Goal: Transaction & Acquisition: Purchase product/service

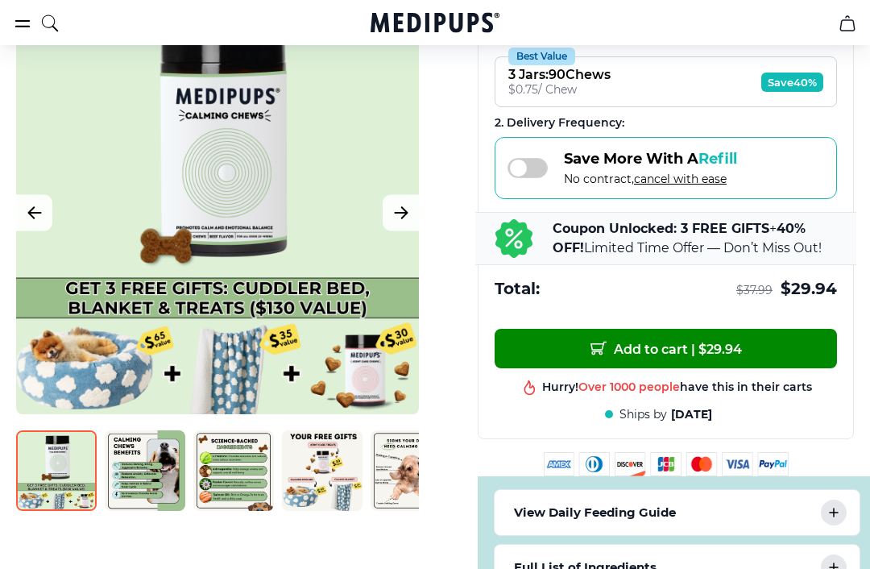
scroll to position [549, 0]
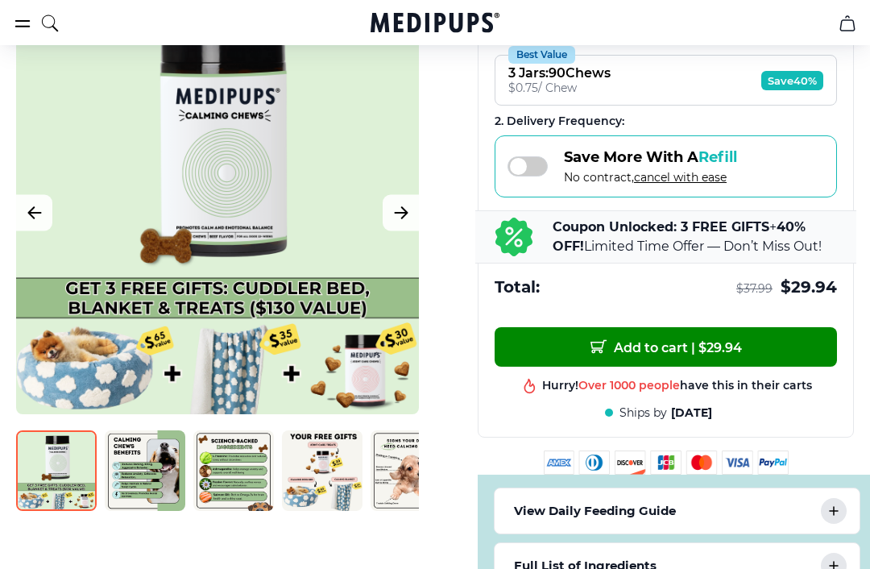
click at [375, 223] on div at bounding box center [217, 212] width 403 height 403
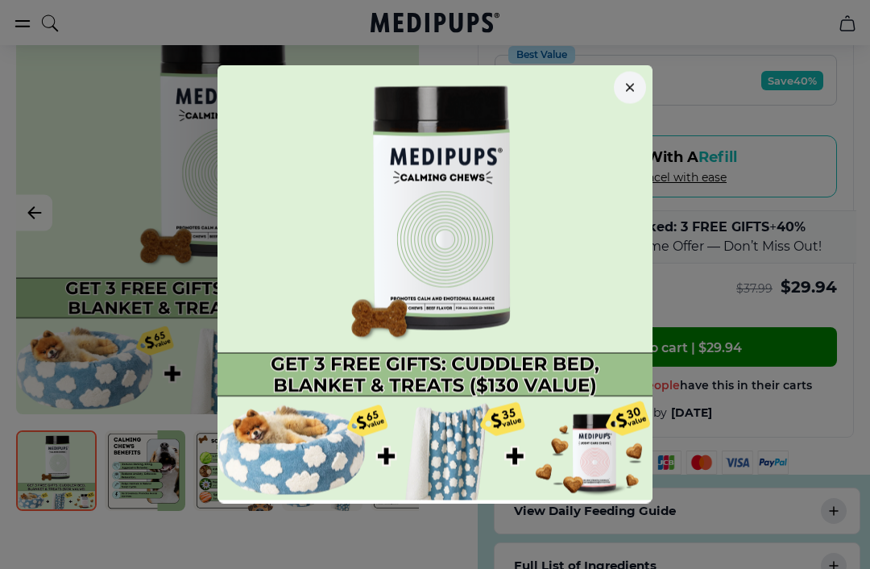
scroll to position [549, 0]
click at [645, 104] on button "button" at bounding box center [630, 88] width 32 height 32
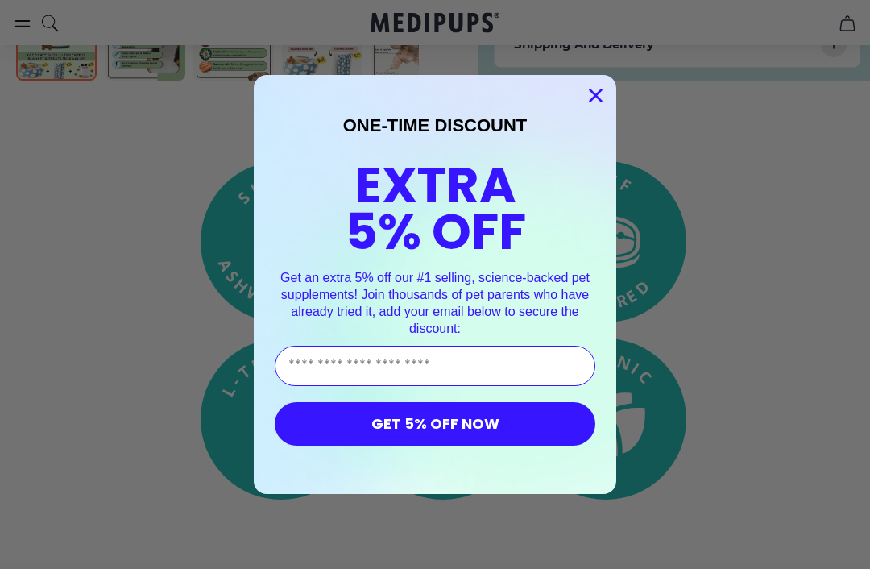
scroll to position [1125, 0]
click at [590, 103] on circle "Close dialog" at bounding box center [595, 95] width 27 height 27
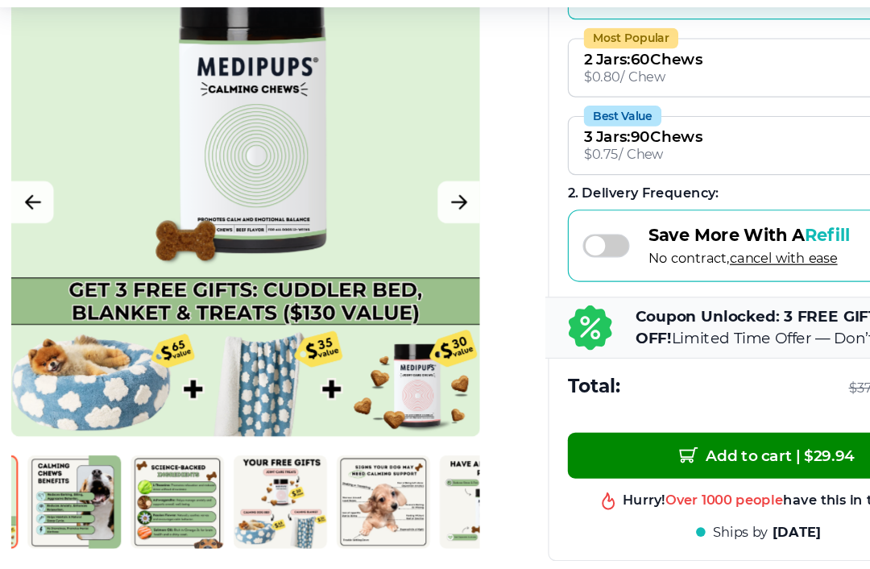
scroll to position [0, 78]
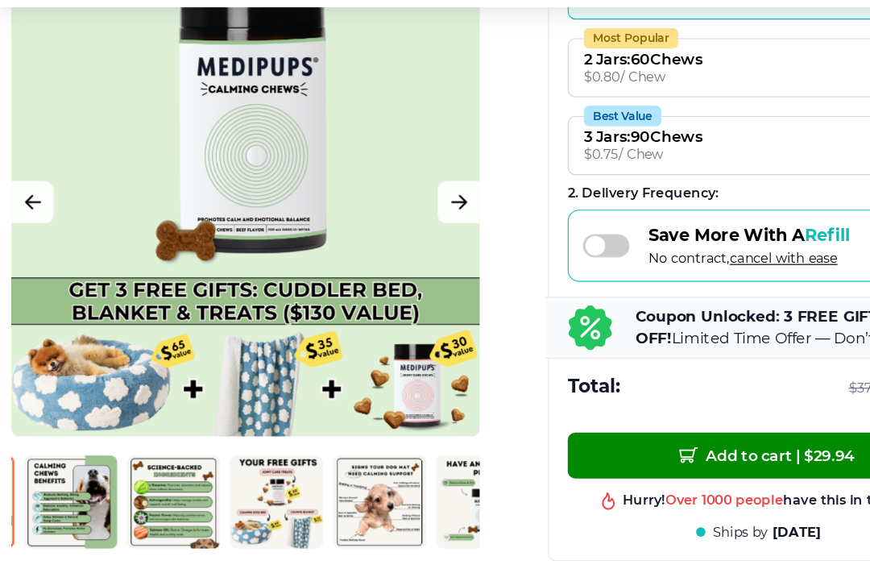
click at [232, 430] on img at bounding box center [244, 470] width 81 height 81
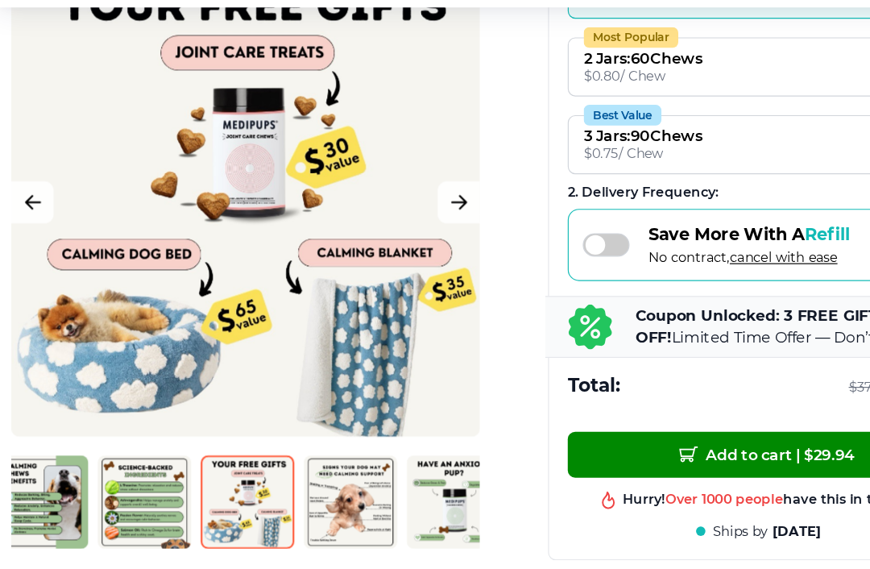
scroll to position [0, 143]
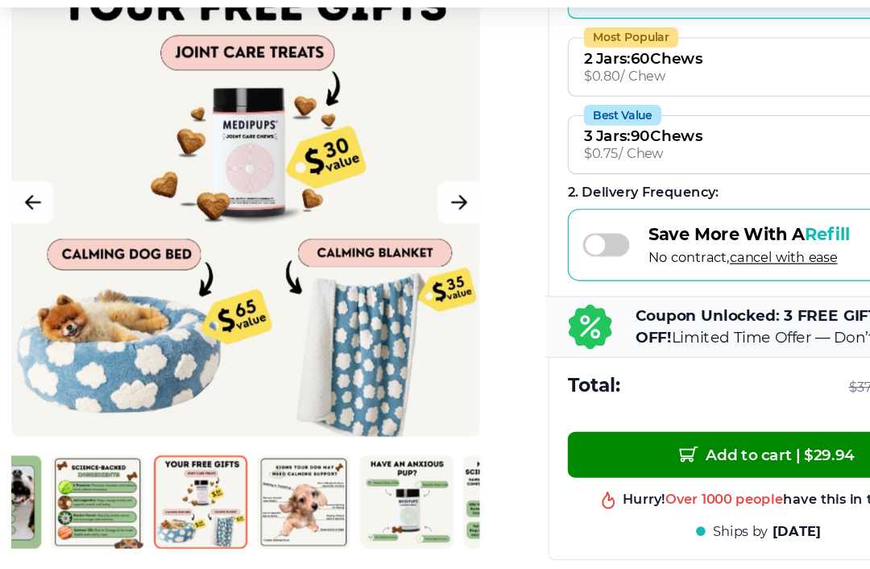
click at [362, 430] on img at bounding box center [356, 470] width 81 height 81
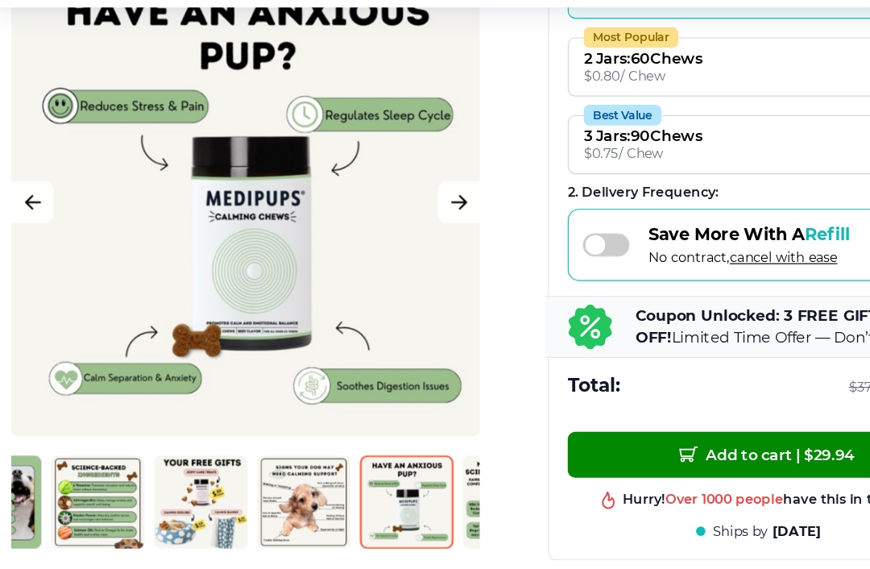
scroll to position [0, 164]
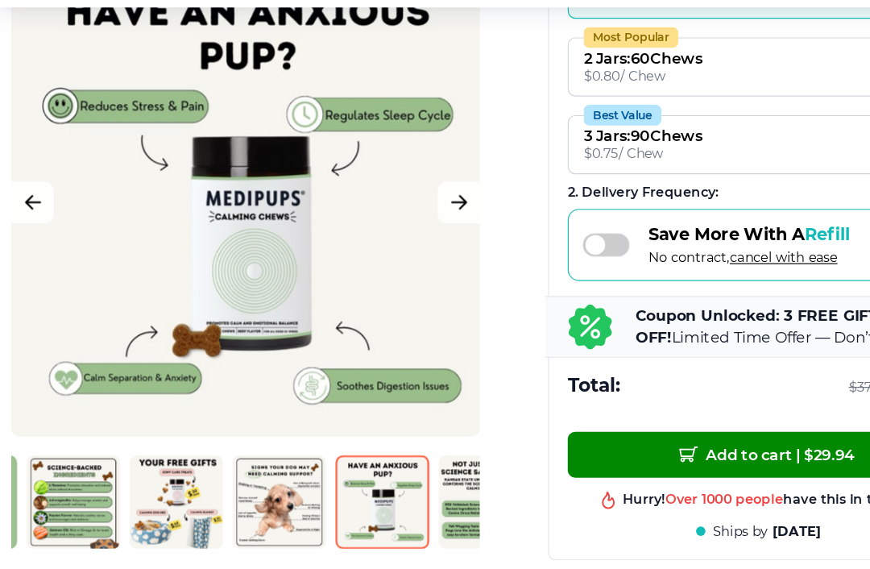
click at [295, 433] on img at bounding box center [335, 470] width 81 height 81
click at [385, 437] on img at bounding box center [423, 470] width 81 height 81
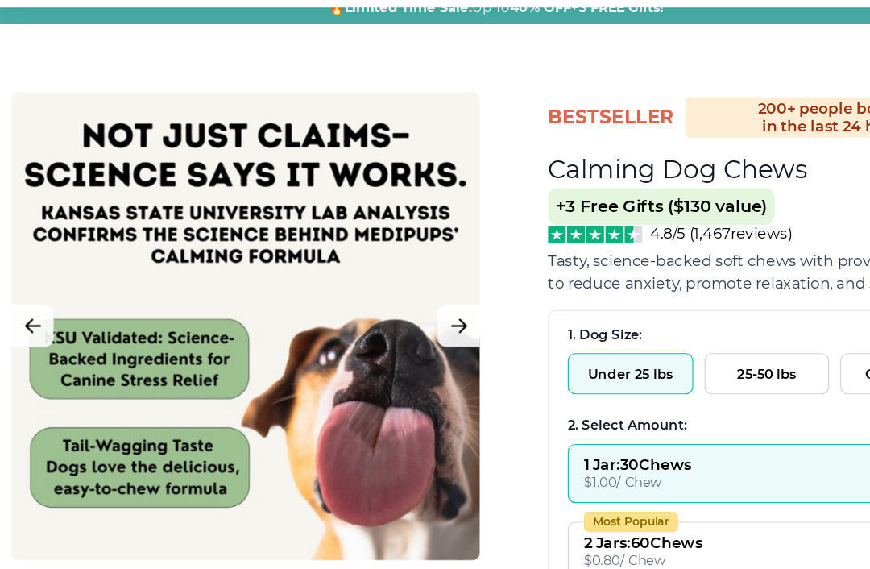
scroll to position [52, 0]
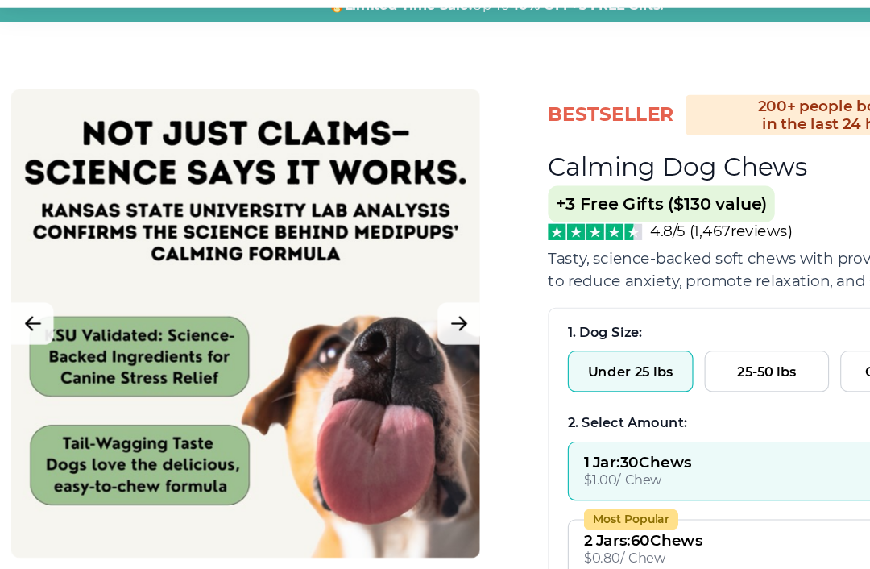
click at [391, 307] on icon "Next Image" at bounding box center [400, 317] width 19 height 20
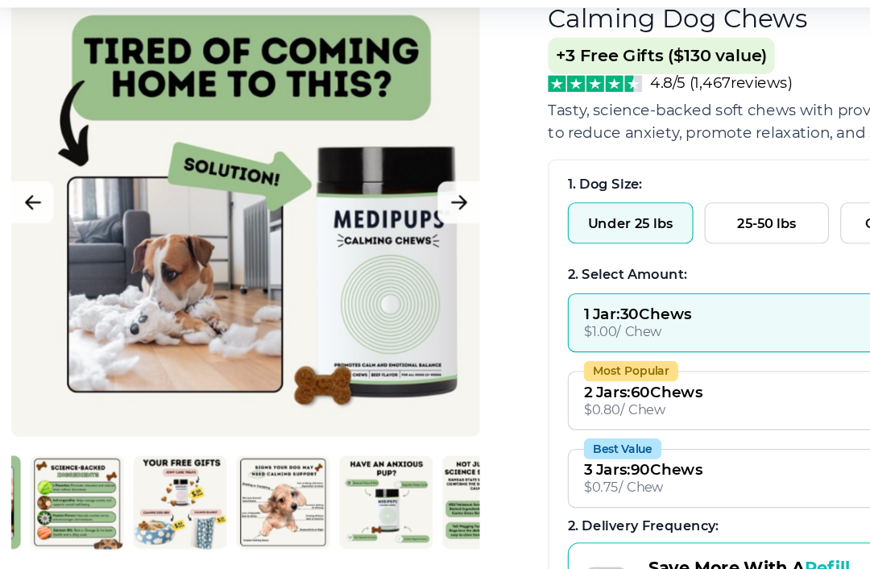
scroll to position [0, 161]
click at [71, 432] on img at bounding box center [72, 470] width 81 height 81
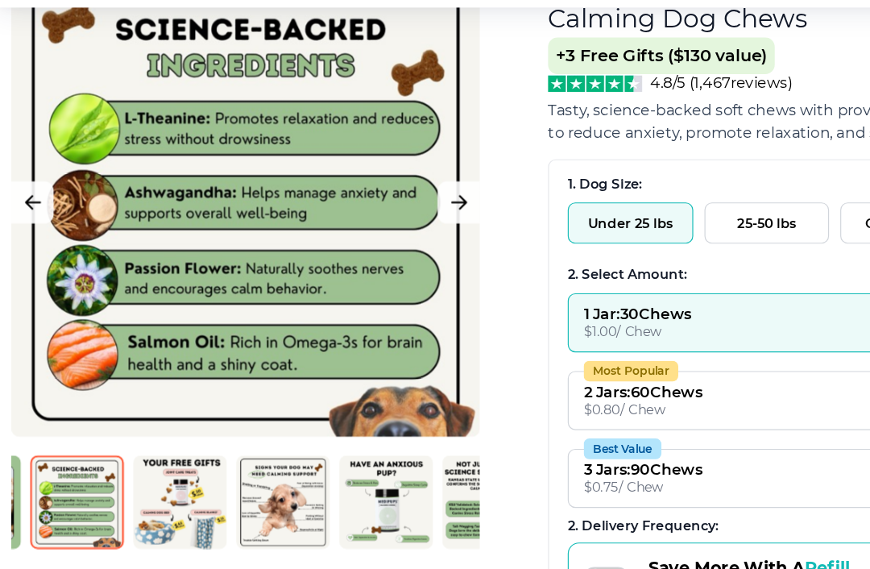
scroll to position [180, 0]
click at [164, 435] on img at bounding box center [161, 470] width 81 height 81
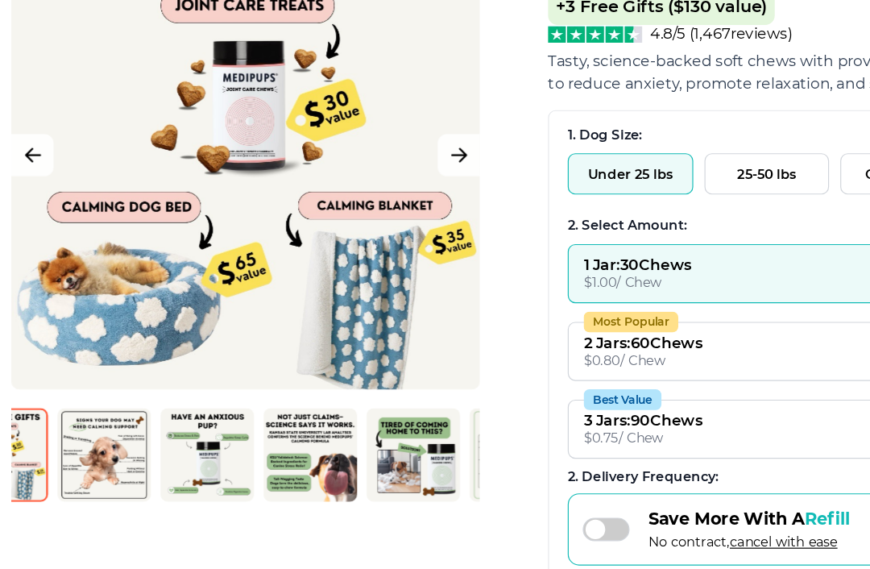
scroll to position [0, 314]
click at [359, 430] on img at bounding box center [362, 470] width 81 height 81
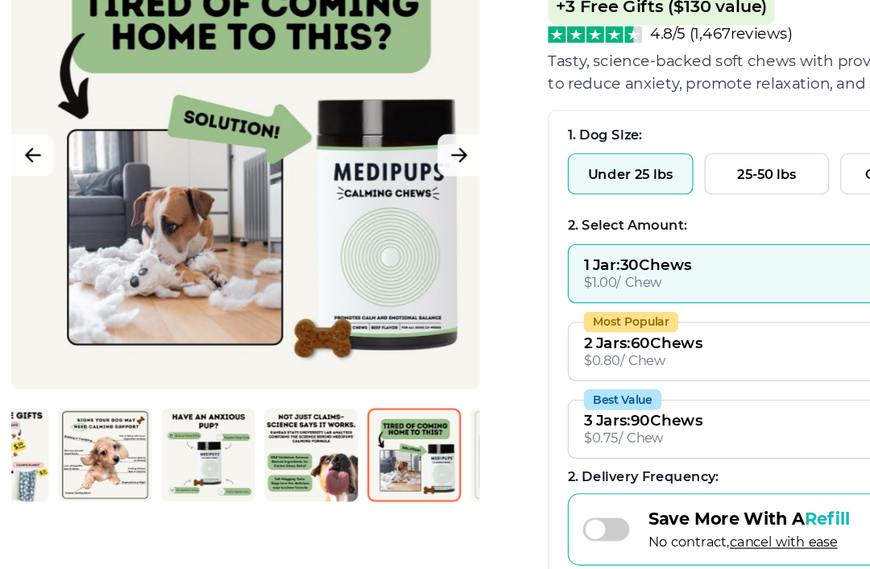
click at [193, 430] on img at bounding box center [185, 470] width 81 height 81
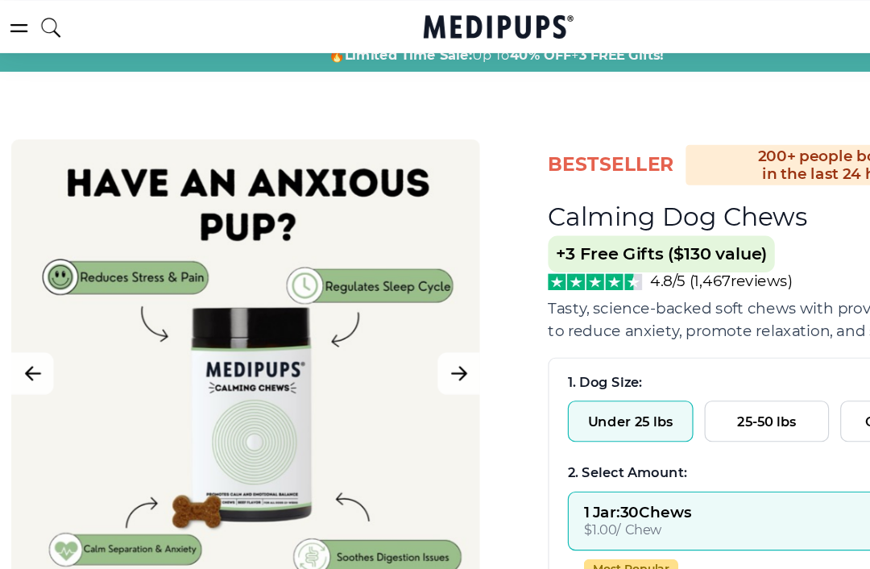
scroll to position [0, 0]
